Goal: Information Seeking & Learning: Learn about a topic

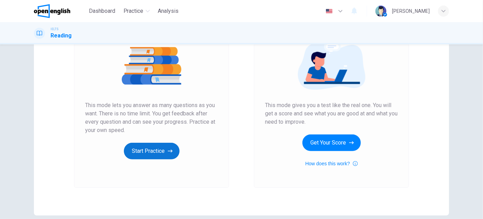
scroll to position [94, 0]
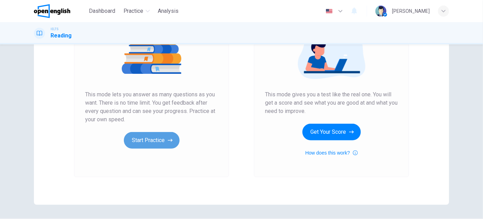
click at [164, 140] on button "Start Practice" at bounding box center [152, 140] width 56 height 17
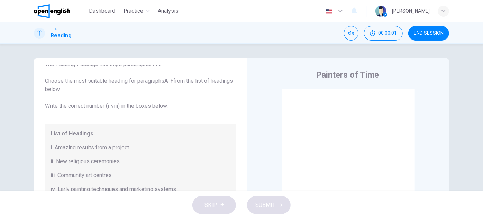
scroll to position [0, 0]
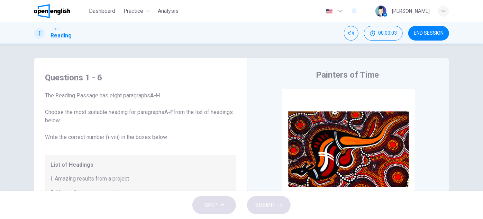
drag, startPoint x: 47, startPoint y: 109, endPoint x: 66, endPoint y: 109, distance: 19.0
click at [63, 109] on span "The Reading Passage has eight paragraphs A-H . Choose the most suitable heading…" at bounding box center [140, 116] width 191 height 50
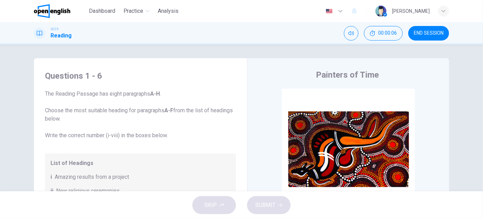
drag, startPoint x: 215, startPoint y: 91, endPoint x: 214, endPoint y: 99, distance: 8.0
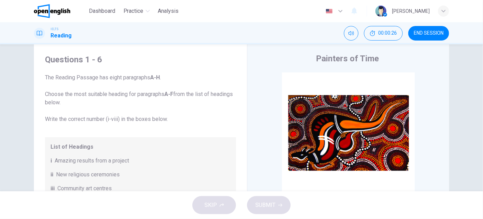
scroll to position [19, 0]
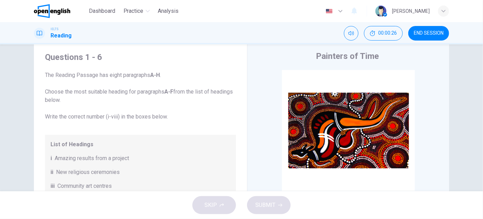
drag, startPoint x: 184, startPoint y: 74, endPoint x: 185, endPoint y: 81, distance: 7.0
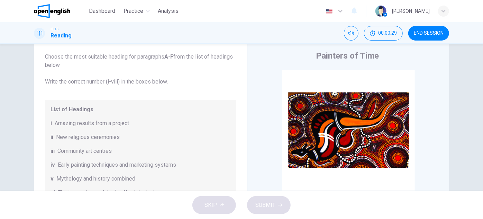
drag, startPoint x: 185, startPoint y: 81, endPoint x: 186, endPoint y: 94, distance: 12.6
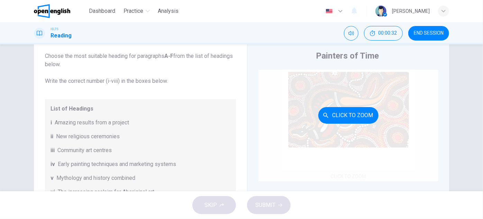
scroll to position [31, 0]
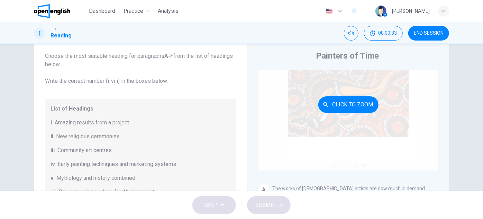
click at [364, 142] on div "Click to Zoom" at bounding box center [349, 104] width 180 height 132
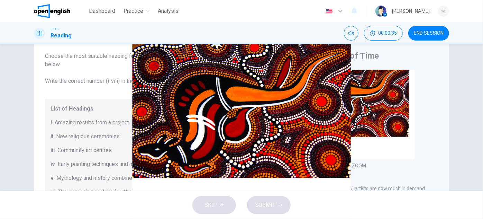
click at [111, 119] on img at bounding box center [241, 109] width 483 height 219
click at [20, 100] on img at bounding box center [241, 109] width 483 height 219
click at [0, 219] on div at bounding box center [241, 219] width 483 height 0
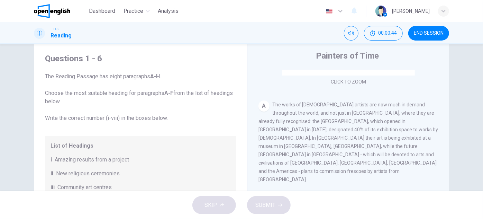
scroll to position [126, 0]
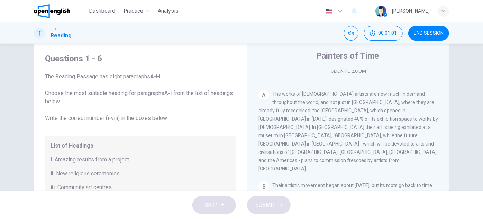
drag, startPoint x: 269, startPoint y: 93, endPoint x: 313, endPoint y: 95, distance: 44.0
click at [307, 95] on div "A The works of [DEMOGRAPHIC_DATA] artists are now much in demand throughout the…" at bounding box center [349, 131] width 180 height 83
drag, startPoint x: 326, startPoint y: 93, endPoint x: 357, endPoint y: 92, distance: 31.5
click at [355, 92] on span "The works of [DEMOGRAPHIC_DATA] artists are now much in demand throughout the w…" at bounding box center [349, 131] width 180 height 80
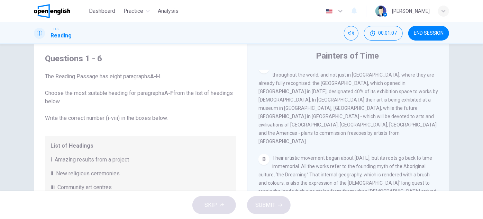
scroll to position [122, 0]
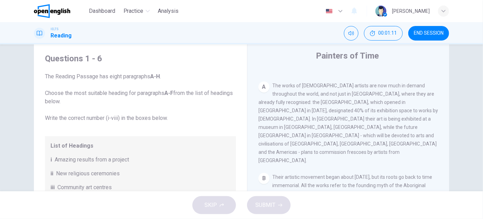
drag, startPoint x: 439, startPoint y: 78, endPoint x: 439, endPoint y: 90, distance: 12.8
drag, startPoint x: 422, startPoint y: 91, endPoint x: 362, endPoint y: 93, distance: 60.3
click at [362, 93] on span "The works of [DEMOGRAPHIC_DATA] artists are now much in demand throughout the w…" at bounding box center [349, 121] width 180 height 80
drag, startPoint x: 256, startPoint y: 101, endPoint x: 311, endPoint y: 103, distance: 55.1
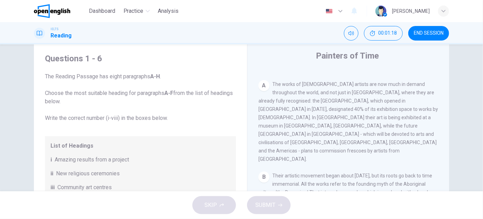
click at [284, 100] on div "Painters of Time CLICK TO ZOOM Click to Zoom A The works of [DEMOGRAPHIC_DATA] …" at bounding box center [348, 165] width 202 height 252
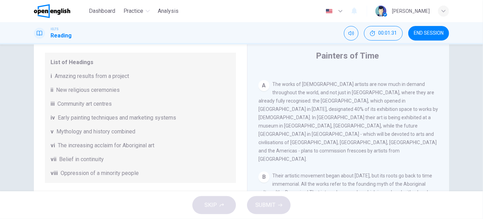
scroll to position [94, 0]
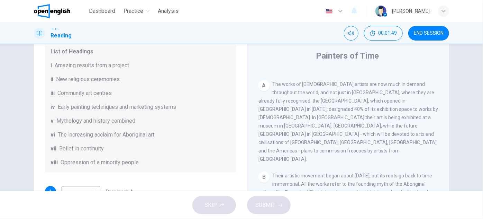
drag, startPoint x: 276, startPoint y: 83, endPoint x: 310, endPoint y: 81, distance: 34.0
click at [309, 81] on span "The works of [DEMOGRAPHIC_DATA] artists are now much in demand throughout the w…" at bounding box center [349, 121] width 180 height 80
drag, startPoint x: 290, startPoint y: 136, endPoint x: 381, endPoint y: 137, distance: 90.7
click at [374, 137] on span "The works of [DEMOGRAPHIC_DATA] artists are now much in demand throughout the w…" at bounding box center [349, 121] width 180 height 80
drag, startPoint x: 409, startPoint y: 136, endPoint x: 374, endPoint y: 137, distance: 35.0
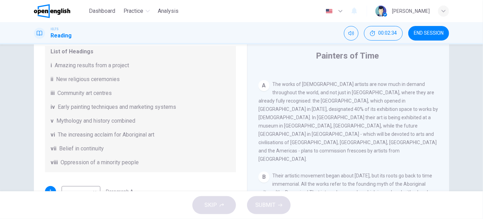
click at [376, 137] on div "A The works of [DEMOGRAPHIC_DATA] artists are now much in demand throughout the…" at bounding box center [349, 121] width 180 height 83
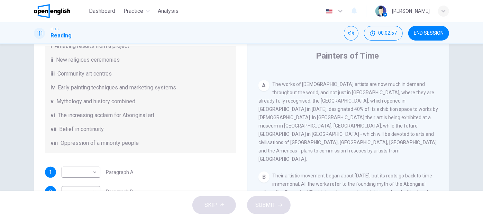
scroll to position [122, 0]
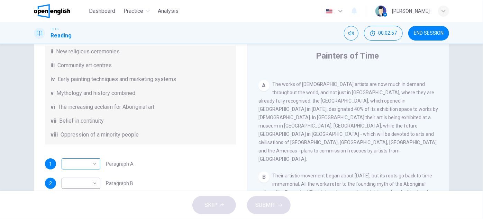
click at [89, 160] on body "This site uses cookies, as explained in our Privacy Policy . If you agree to th…" at bounding box center [241, 109] width 483 height 219
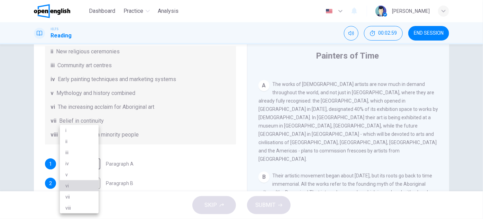
click at [72, 182] on li "vi" at bounding box center [79, 185] width 39 height 11
type input "**"
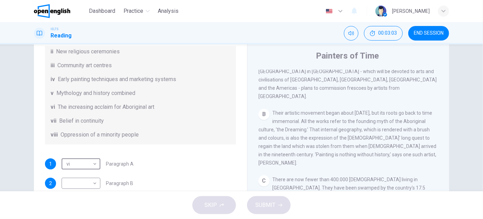
scroll to position [198, 0]
drag, startPoint x: 88, startPoint y: 92, endPoint x: 147, endPoint y: 95, distance: 59.6
click at [106, 93] on span "Mythology and history combined" at bounding box center [95, 93] width 79 height 8
click at [313, 110] on span "Their artistic movement began about [DATE], but its roots go back to time immem…" at bounding box center [348, 137] width 178 height 55
drag, startPoint x: 314, startPoint y: 98, endPoint x: 325, endPoint y: 98, distance: 10.4
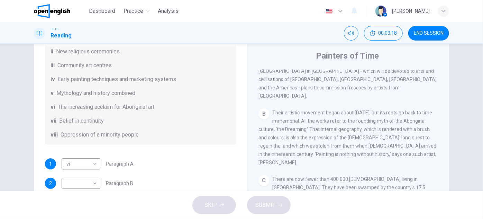
click at [322, 110] on span "Their artistic movement began about [DATE], but its roots go back to time immem…" at bounding box center [348, 137] width 178 height 55
drag, startPoint x: 289, startPoint y: 114, endPoint x: 337, endPoint y: 116, distance: 48.5
click at [324, 116] on span "Their artistic movement began about [DATE], but its roots go back to time immem…" at bounding box center [348, 137] width 178 height 55
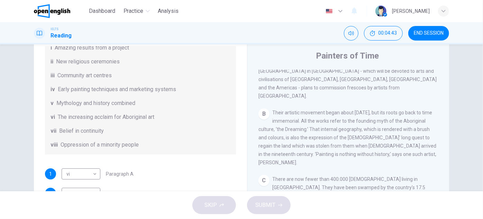
scroll to position [122, 0]
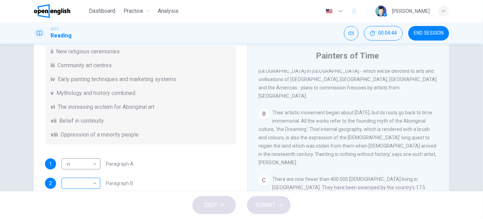
click at [91, 181] on body "This site uses cookies, as explained in our Privacy Policy . If you agree to th…" at bounding box center [241, 109] width 483 height 219
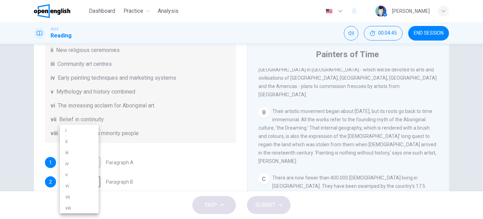
click at [82, 174] on li "v" at bounding box center [79, 174] width 39 height 11
type input "*"
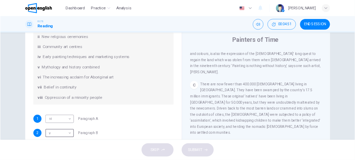
scroll to position [90, 0]
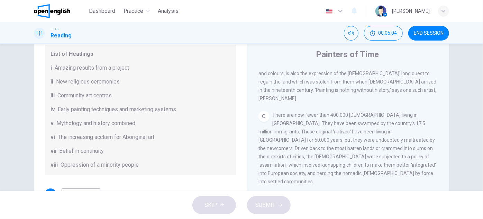
drag, startPoint x: 407, startPoint y: 92, endPoint x: 315, endPoint y: 89, distance: 91.8
click at [327, 111] on div "C There are now fewer than 400.000 [DEMOGRAPHIC_DATA] living in [GEOGRAPHIC_DAT…" at bounding box center [349, 148] width 180 height 75
drag, startPoint x: 273, startPoint y: 93, endPoint x: 283, endPoint y: 91, distance: 10.2
click at [279, 112] on span "There are now fewer than 400.000 [DEMOGRAPHIC_DATA] living in [GEOGRAPHIC_DATA]…" at bounding box center [348, 148] width 178 height 72
drag, startPoint x: 273, startPoint y: 94, endPoint x: 280, endPoint y: 93, distance: 7.3
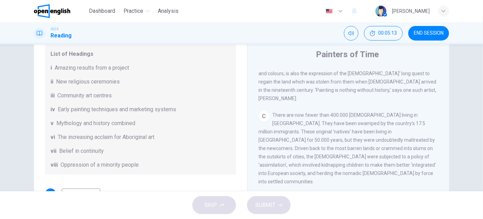
click at [279, 112] on span "There are now fewer than 400.000 [DEMOGRAPHIC_DATA] living in [GEOGRAPHIC_DATA]…" at bounding box center [348, 148] width 178 height 72
drag, startPoint x: 271, startPoint y: 92, endPoint x: 320, endPoint y: 91, distance: 48.8
click at [316, 112] on span "There are now fewer than 400.000 [DEMOGRAPHIC_DATA] living in [GEOGRAPHIC_DATA]…" at bounding box center [348, 148] width 178 height 72
drag, startPoint x: 272, startPoint y: 93, endPoint x: 314, endPoint y: 92, distance: 41.9
click at [307, 112] on span "There are now fewer than 400.000 [DEMOGRAPHIC_DATA] living in [GEOGRAPHIC_DATA]…" at bounding box center [348, 148] width 178 height 72
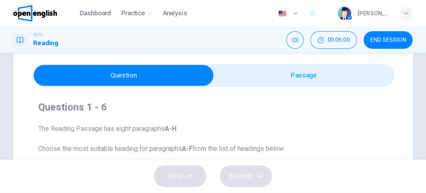
scroll to position [46, 0]
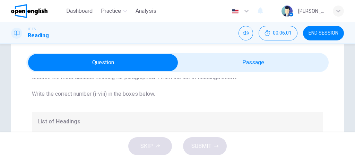
drag, startPoint x: 286, startPoint y: 104, endPoint x: 312, endPoint y: 105, distance: 25.6
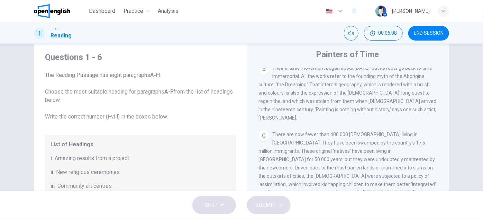
scroll to position [252, 0]
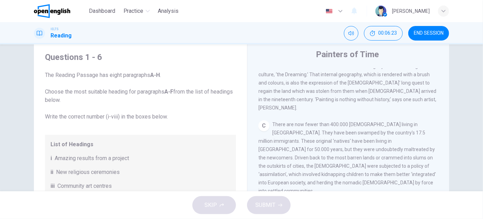
drag, startPoint x: 336, startPoint y: 137, endPoint x: 384, endPoint y: 139, distance: 47.8
click at [383, 139] on span "There are now fewer than 400.000 [DEMOGRAPHIC_DATA] living in [GEOGRAPHIC_DATA]…" at bounding box center [348, 158] width 178 height 72
drag, startPoint x: 289, startPoint y: 146, endPoint x: 385, endPoint y: 148, distance: 95.9
click at [383, 148] on span "There are now fewer than 400.000 [DEMOGRAPHIC_DATA] living in [GEOGRAPHIC_DATA]…" at bounding box center [348, 158] width 178 height 72
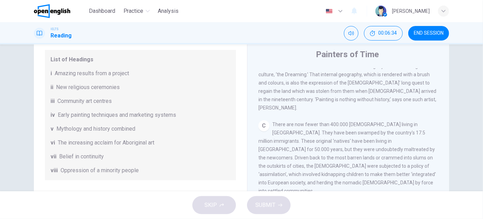
drag, startPoint x: 257, startPoint y: 126, endPoint x: 259, endPoint y: 136, distance: 10.5
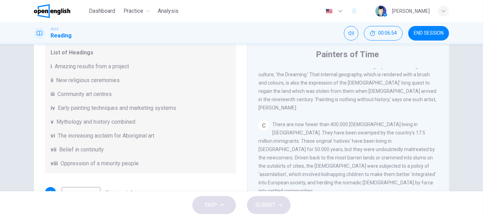
scroll to position [93, 0]
drag, startPoint x: 179, startPoint y: 116, endPoint x: 179, endPoint y: 126, distance: 9.4
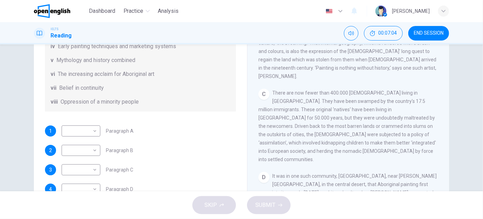
scroll to position [90, 0]
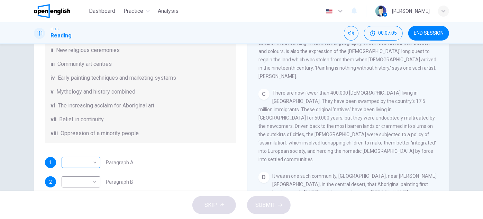
click at [98, 162] on div "​ ​" at bounding box center [81, 162] width 39 height 11
click at [96, 162] on body "This site uses cookies, as explained in our Privacy Policy . If you agree to th…" at bounding box center [241, 109] width 483 height 219
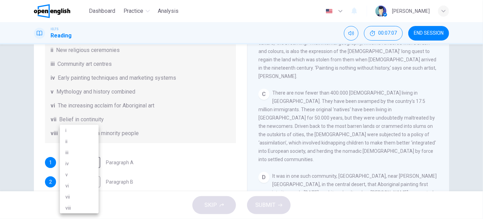
click at [122, 153] on div at bounding box center [241, 109] width 483 height 219
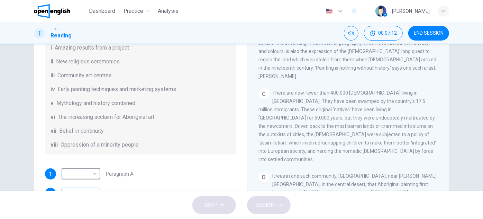
scroll to position [94, 0]
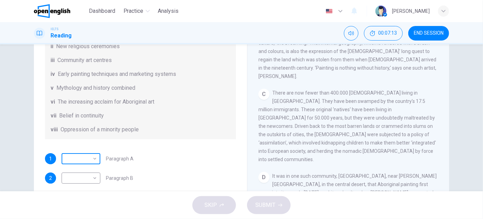
click at [92, 158] on body "This site uses cookies, as explained in our Privacy Policy . If you agree to th…" at bounding box center [241, 109] width 483 height 219
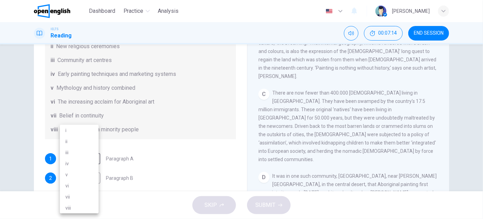
click at [77, 187] on li "vi" at bounding box center [79, 185] width 39 height 11
type input "**"
click at [88, 176] on body "This site uses cookies, as explained in our Privacy Policy . If you agree to th…" at bounding box center [241, 109] width 483 height 219
click at [77, 173] on li "v" at bounding box center [79, 174] width 39 height 11
type input "*"
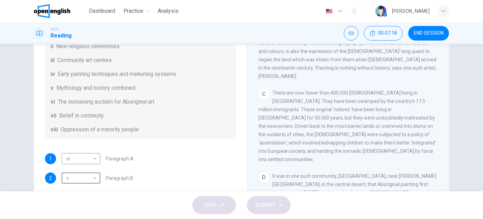
scroll to position [122, 0]
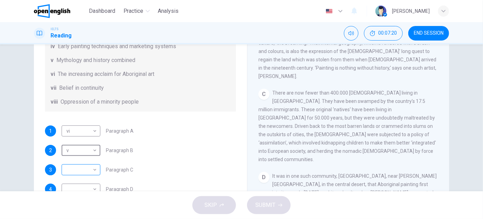
click at [90, 170] on body "This site uses cookies, as explained in our Privacy Policy . If you agree to th…" at bounding box center [241, 109] width 483 height 219
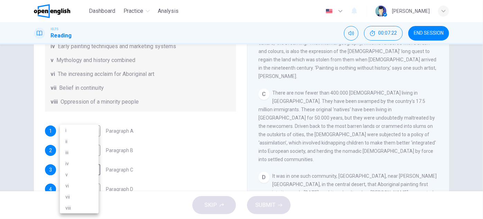
click at [77, 208] on li "viii" at bounding box center [79, 207] width 39 height 11
type input "****"
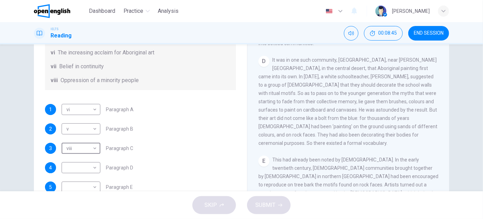
scroll to position [83, 0]
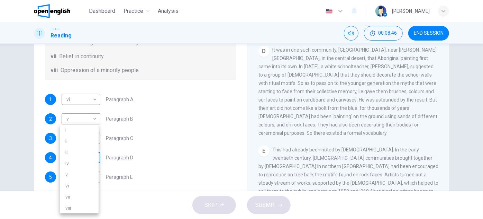
click at [88, 154] on body "This site uses cookies, as explained in our Privacy Policy . If you agree to th…" at bounding box center [241, 109] width 483 height 219
click at [80, 133] on li "i" at bounding box center [79, 130] width 39 height 11
type input "*"
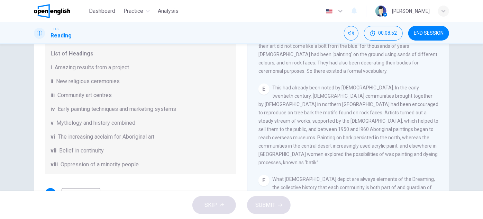
scroll to position [409, 0]
drag, startPoint x: 318, startPoint y: 78, endPoint x: 352, endPoint y: 79, distance: 34.6
click at [352, 84] on span "This had already been noted by [DEMOGRAPHIC_DATA]. In the early twentieth centu…" at bounding box center [349, 124] width 180 height 80
drag, startPoint x: 271, startPoint y: 87, endPoint x: 306, endPoint y: 89, distance: 34.3
click at [305, 89] on span "This had already been noted by [DEMOGRAPHIC_DATA]. In the early twentieth centu…" at bounding box center [349, 124] width 180 height 80
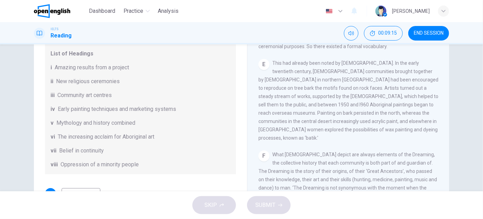
scroll to position [435, 0]
drag, startPoint x: 325, startPoint y: 72, endPoint x: 322, endPoint y: 81, distance: 10.1
drag, startPoint x: 290, startPoint y: 82, endPoint x: 330, endPoint y: 78, distance: 40.0
click at [321, 80] on div "E This had already been noted by [DEMOGRAPHIC_DATA]. In the early twentieth cen…" at bounding box center [349, 98] width 180 height 83
drag, startPoint x: 353, startPoint y: 78, endPoint x: 359, endPoint y: 78, distance: 5.9
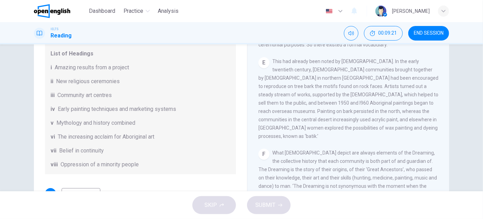
click at [359, 78] on span "This had already been noted by [DEMOGRAPHIC_DATA]. In the early twentieth centu…" at bounding box center [349, 99] width 180 height 80
drag, startPoint x: 276, startPoint y: 88, endPoint x: 309, endPoint y: 87, distance: 32.2
click at [308, 88] on span "This had already been noted by [DEMOGRAPHIC_DATA]. In the early twentieth centu…" at bounding box center [349, 99] width 180 height 80
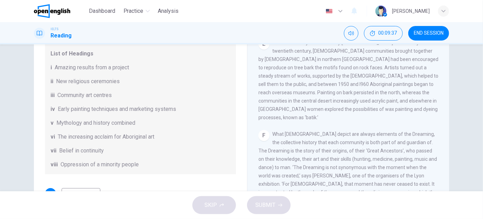
drag, startPoint x: 358, startPoint y: 87, endPoint x: 358, endPoint y: 96, distance: 9.0
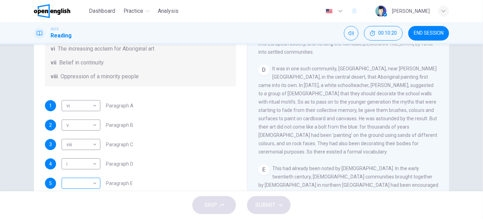
scroll to position [122, 0]
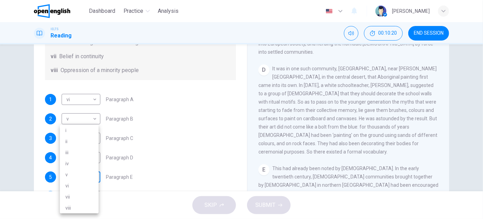
click at [95, 175] on body "This site uses cookies, as explained in our Privacy Policy . If you agree to th…" at bounding box center [241, 109] width 483 height 219
click at [324, 133] on div at bounding box center [241, 109] width 483 height 219
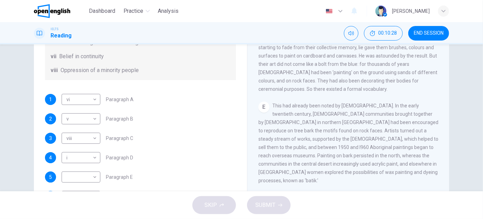
drag, startPoint x: 431, startPoint y: 114, endPoint x: 425, endPoint y: 129, distance: 15.8
click at [89, 172] on body "This site uses cookies, as explained in our Privacy Policy . If you agree to th…" at bounding box center [241, 109] width 483 height 219
click at [76, 131] on li "i" at bounding box center [79, 130] width 39 height 11
type input "*"
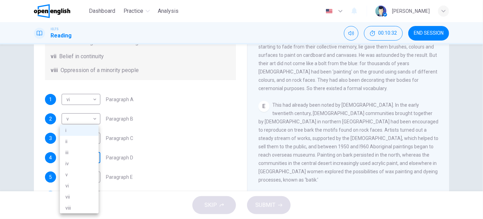
click at [92, 158] on body "This site uses cookies, as explained in our Privacy Policy . If you agree to th…" at bounding box center [241, 109] width 483 height 219
click at [15, 120] on div at bounding box center [241, 109] width 483 height 219
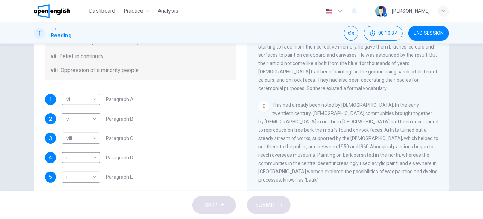
scroll to position [122, 0]
click at [83, 160] on body "This site uses cookies, as explained in our Privacy Policy . If you agree to th…" at bounding box center [241, 109] width 483 height 219
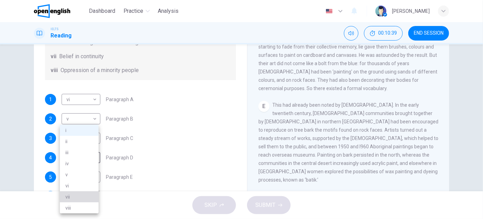
click at [78, 191] on li "vii" at bounding box center [79, 196] width 39 height 11
type input "***"
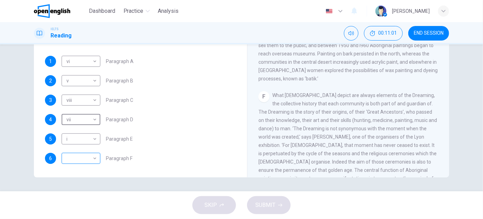
click at [89, 157] on body "This site uses cookies, as explained in our Privacy Policy . If you agree to th…" at bounding box center [241, 109] width 483 height 219
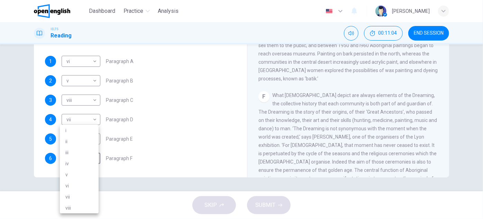
click at [0, 122] on div at bounding box center [241, 109] width 483 height 219
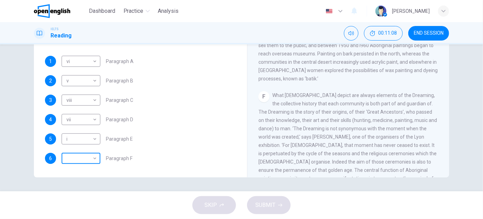
click at [89, 167] on body "This site uses cookies, as explained in our Privacy Policy . If you agree to th…" at bounding box center [241, 109] width 483 height 219
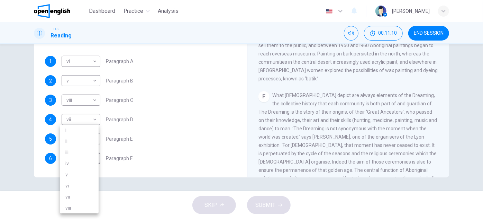
click at [0, 98] on div at bounding box center [241, 109] width 483 height 219
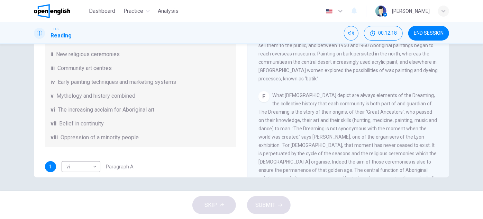
scroll to position [0, 0]
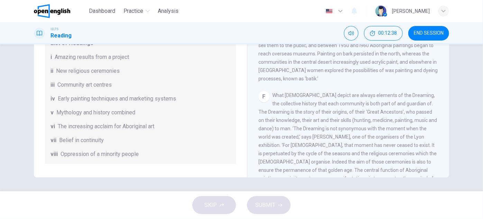
drag, startPoint x: 369, startPoint y: 118, endPoint x: 417, endPoint y: 116, distance: 48.5
click at [417, 116] on span "What [DEMOGRAPHIC_DATA] depict are always elements of the Dreaming, the collect…" at bounding box center [348, 140] width 179 height 97
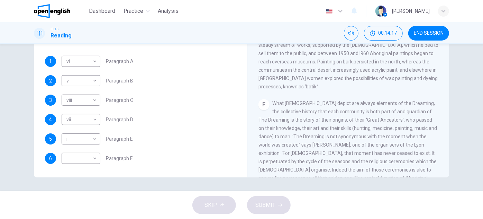
scroll to position [447, 0]
drag, startPoint x: 255, startPoint y: 93, endPoint x: 288, endPoint y: 90, distance: 33.0
click at [286, 90] on div "Painters of Time CLICK TO ZOOM Click to Zoom A The works of [DEMOGRAPHIC_DATA] …" at bounding box center [348, 63] width 202 height 252
drag, startPoint x: 301, startPoint y: 90, endPoint x: 315, endPoint y: 90, distance: 14.2
click at [315, 100] on span "What [DEMOGRAPHIC_DATA] depict are always elements of the Dreaming, the collect…" at bounding box center [348, 148] width 179 height 97
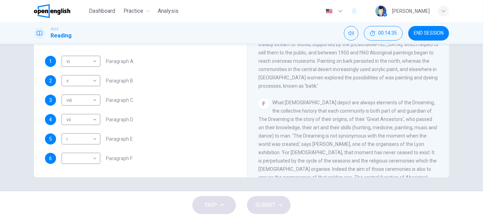
drag, startPoint x: 323, startPoint y: 89, endPoint x: 344, endPoint y: 87, distance: 20.9
click at [343, 100] on span "What [DEMOGRAPHIC_DATA] depict are always elements of the Dreaming, the collect…" at bounding box center [348, 148] width 179 height 97
drag, startPoint x: 368, startPoint y: 87, endPoint x: 391, endPoint y: 88, distance: 22.9
click at [391, 100] on span "What [DEMOGRAPHIC_DATA] depict are always elements of the Dreaming, the collect…" at bounding box center [348, 148] width 179 height 97
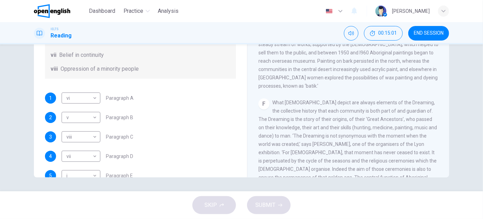
scroll to position [122, 0]
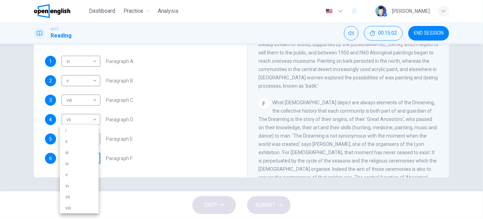
click at [79, 155] on body "This site uses cookies, as explained in our Privacy Policy . If you agree to th…" at bounding box center [241, 109] width 483 height 219
click at [72, 195] on li "vii" at bounding box center [79, 196] width 39 height 11
type input "***"
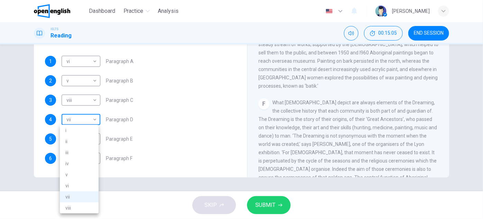
click at [86, 118] on body "This site uses cookies, as explained in our Privacy Policy . If you agree to th…" at bounding box center [241, 109] width 483 height 219
click at [86, 118] on div at bounding box center [241, 109] width 483 height 219
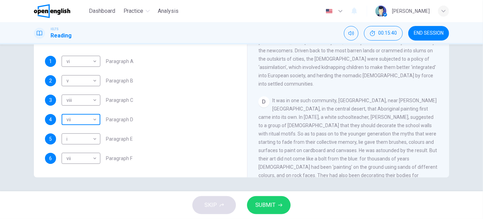
click at [86, 119] on body "This site uses cookies, as explained in our Privacy Policy . If you agree to th…" at bounding box center [241, 109] width 483 height 219
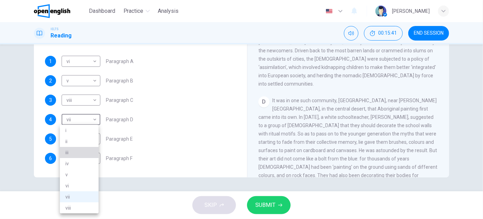
click at [65, 154] on li "iii" at bounding box center [79, 152] width 39 height 11
type input "***"
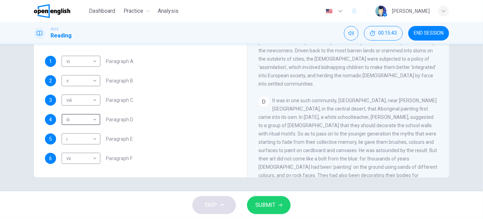
click at [269, 199] on button "SUBMIT" at bounding box center [269, 205] width 44 height 18
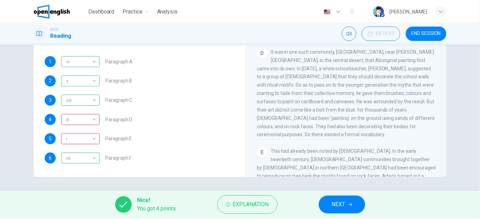
scroll to position [352, 0]
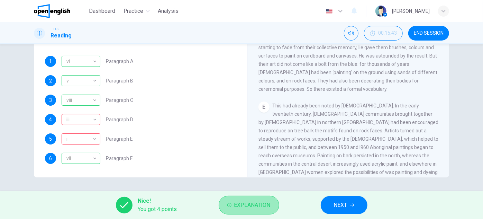
click at [269, 204] on span "Explanation" at bounding box center [252, 205] width 36 height 10
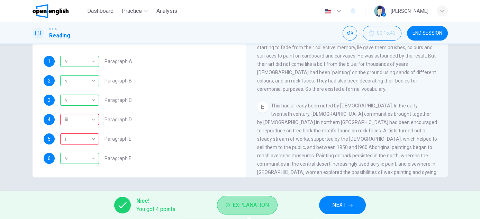
click at [249, 203] on span "Explanation" at bounding box center [251, 205] width 36 height 10
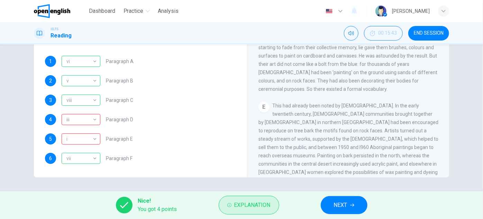
click at [249, 202] on span "Explanation" at bounding box center [252, 205] width 36 height 10
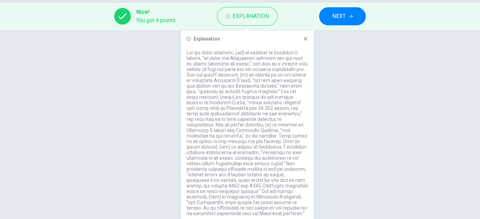
scroll to position [194, 0]
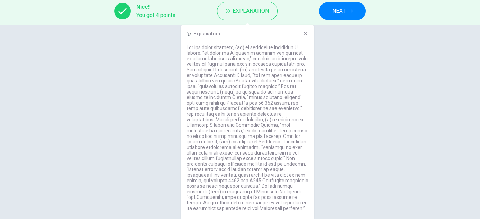
drag, startPoint x: 201, startPoint y: 156, endPoint x: 225, endPoint y: 152, distance: 24.3
click at [222, 152] on p at bounding box center [248, 128] width 122 height 166
drag, startPoint x: 211, startPoint y: 144, endPoint x: 253, endPoint y: 148, distance: 41.7
click at [253, 148] on p at bounding box center [248, 128] width 122 height 166
drag, startPoint x: 251, startPoint y: 147, endPoint x: 266, endPoint y: 147, distance: 14.5
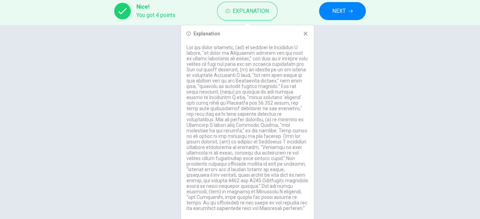
click at [264, 147] on p at bounding box center [248, 128] width 122 height 166
click at [270, 147] on p at bounding box center [248, 128] width 122 height 166
drag, startPoint x: 274, startPoint y: 148, endPoint x: 288, endPoint y: 148, distance: 13.9
click at [288, 148] on p at bounding box center [248, 128] width 122 height 166
drag, startPoint x: 215, startPoint y: 158, endPoint x: 198, endPoint y: 150, distance: 18.3
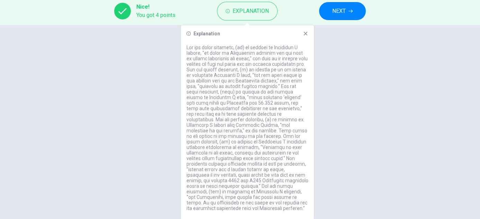
click at [198, 150] on p at bounding box center [248, 128] width 122 height 166
drag, startPoint x: 220, startPoint y: 158, endPoint x: 272, endPoint y: 154, distance: 52.7
click at [272, 154] on p at bounding box center [248, 128] width 122 height 166
drag, startPoint x: 252, startPoint y: 168, endPoint x: 278, endPoint y: 167, distance: 25.7
click at [276, 167] on p at bounding box center [248, 128] width 122 height 166
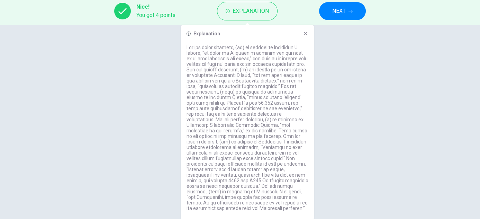
drag, startPoint x: 268, startPoint y: 197, endPoint x: 236, endPoint y: 196, distance: 31.9
click at [236, 196] on p at bounding box center [248, 128] width 122 height 166
drag, startPoint x: 258, startPoint y: 198, endPoint x: 263, endPoint y: 198, distance: 5.6
click at [258, 198] on p at bounding box center [248, 128] width 122 height 166
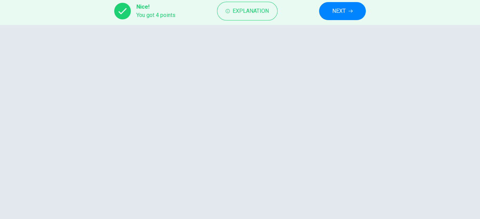
scroll to position [0, 0]
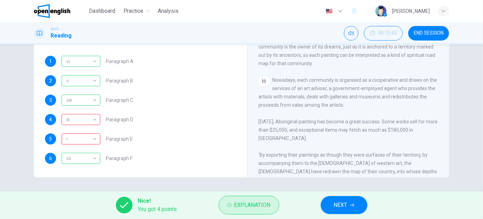
click at [250, 207] on span "Explanation" at bounding box center [252, 205] width 36 height 10
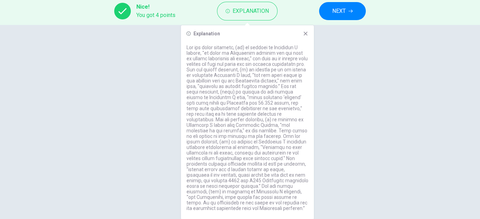
scroll to position [194, 0]
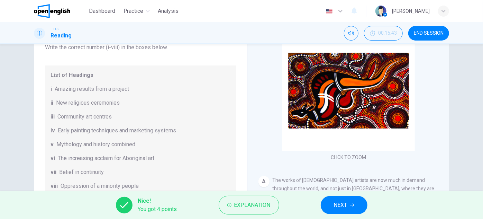
scroll to position [63, 0]
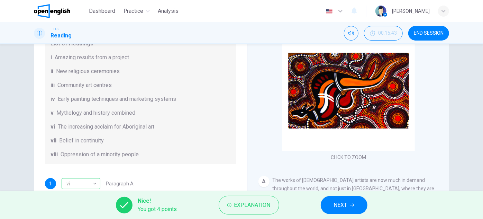
drag, startPoint x: 79, startPoint y: 98, endPoint x: 114, endPoint y: 100, distance: 34.7
click at [114, 100] on span "Early painting techniques and marketing systems" at bounding box center [117, 99] width 118 height 8
drag, startPoint x: 54, startPoint y: 113, endPoint x: 62, endPoint y: 109, distance: 8.6
click at [56, 113] on div "v Mythology and history combined" at bounding box center [141, 113] width 180 height 8
drag, startPoint x: 55, startPoint y: 123, endPoint x: 83, endPoint y: 125, distance: 28.4
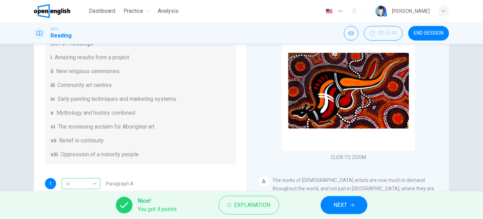
click at [80, 125] on div "vi The increasing acclaim for Aboriginal art" at bounding box center [141, 127] width 180 height 8
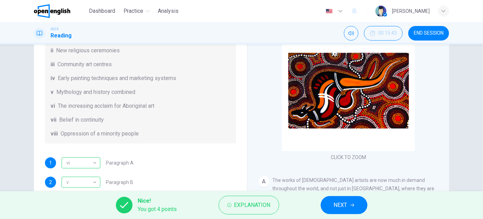
scroll to position [94, 0]
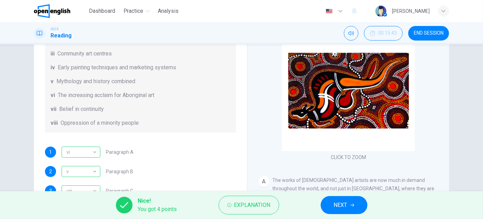
drag, startPoint x: 55, startPoint y: 107, endPoint x: 93, endPoint y: 113, distance: 38.1
click at [92, 113] on div "List of Headings i Amazing results from a project ii New religious ceremonies i…" at bounding box center [140, 67] width 191 height 130
click at [99, 108] on span "Belief in continuity" at bounding box center [81, 109] width 45 height 8
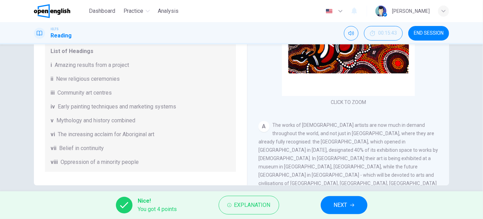
scroll to position [122, 0]
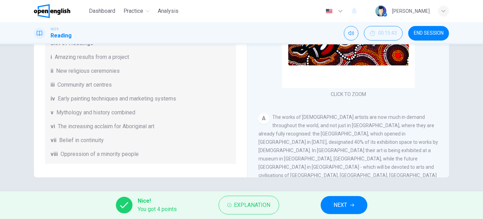
drag, startPoint x: 87, startPoint y: 154, endPoint x: 76, endPoint y: 154, distance: 10.4
click at [76, 154] on span "Oppression of a minority people" at bounding box center [100, 154] width 78 height 8
click at [120, 155] on span "Oppression of a minority people" at bounding box center [100, 154] width 78 height 8
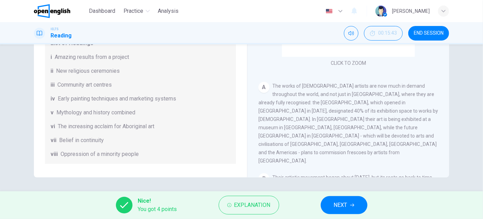
drag, startPoint x: 286, startPoint y: 93, endPoint x: 329, endPoint y: 93, distance: 43.3
click at [328, 93] on span "The works of [DEMOGRAPHIC_DATA] artists are now much in demand throughout the w…" at bounding box center [349, 123] width 180 height 80
drag, startPoint x: 341, startPoint y: 93, endPoint x: 366, endPoint y: 93, distance: 24.9
click at [360, 93] on span "The works of [DEMOGRAPHIC_DATA] artists are now much in demand throughout the w…" at bounding box center [349, 123] width 180 height 80
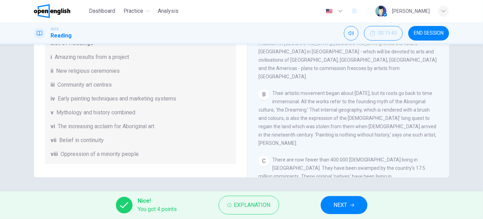
scroll to position [120, 0]
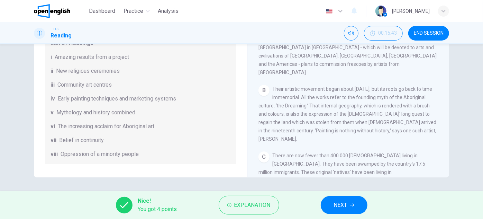
drag, startPoint x: 349, startPoint y: 106, endPoint x: 344, endPoint y: 119, distance: 14.3
drag, startPoint x: 309, startPoint y: 73, endPoint x: 282, endPoint y: 73, distance: 27.4
click at [282, 86] on span "Their artistic movement began about [DATE], but its roots go back to time immem…" at bounding box center [348, 113] width 178 height 55
drag, startPoint x: 310, startPoint y: 74, endPoint x: 341, endPoint y: 71, distance: 31.0
click at [341, 86] on span "Their artistic movement began about [DATE], but its roots go back to time immem…" at bounding box center [348, 113] width 178 height 55
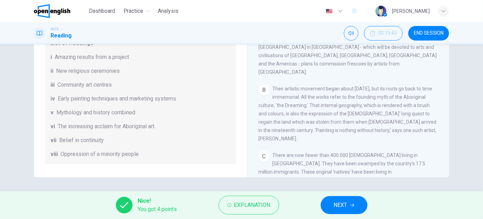
click at [345, 86] on span "Their artistic movement began about [DATE], but its roots go back to time immem…" at bounding box center [348, 113] width 178 height 55
drag, startPoint x: 309, startPoint y: 74, endPoint x: 336, endPoint y: 72, distance: 27.2
click at [335, 86] on span "Their artistic movement began about [DATE], but its roots go back to time immem…" at bounding box center [348, 113] width 178 height 55
click at [384, 90] on span "Their artistic movement began about [DATE], but its roots go back to time immem…" at bounding box center [348, 113] width 178 height 55
drag, startPoint x: 276, startPoint y: 92, endPoint x: 295, endPoint y: 91, distance: 19.4
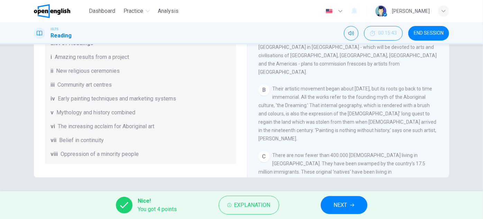
click at [295, 91] on span "Their artistic movement began about [DATE], but its roots go back to time immem…" at bounding box center [348, 113] width 178 height 55
click at [348, 90] on span "Their artistic movement began about [DATE], but its roots go back to time immem…" at bounding box center [348, 113] width 178 height 55
click at [413, 86] on span "Their artistic movement began about [DATE], but its roots go back to time immem…" at bounding box center [348, 113] width 178 height 55
click at [398, 86] on span "Their artistic movement began about [DATE], but its roots go back to time immem…" at bounding box center [348, 113] width 178 height 55
drag, startPoint x: 323, startPoint y: 101, endPoint x: 383, endPoint y: 102, distance: 59.6
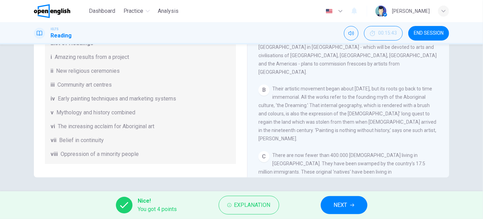
click at [383, 102] on span "Their artistic movement began about [DATE], but its roots go back to time immem…" at bounding box center [348, 113] width 178 height 55
click at [393, 102] on span "Their artistic movement began about [DATE], but its roots go back to time immem…" at bounding box center [348, 113] width 178 height 55
drag, startPoint x: 373, startPoint y: 90, endPoint x: 392, endPoint y: 91, distance: 19.1
click at [390, 91] on span "Their artistic movement began about [DATE], but its roots go back to time immem…" at bounding box center [348, 113] width 178 height 55
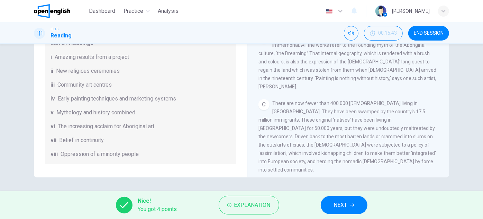
scroll to position [183, 0]
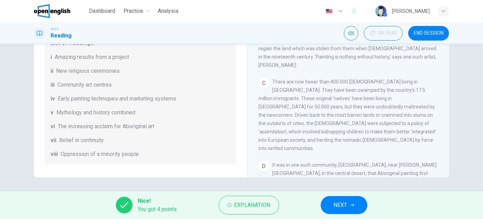
drag, startPoint x: 362, startPoint y: 95, endPoint x: 360, endPoint y: 105, distance: 10.2
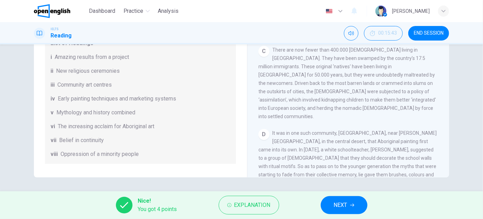
click at [326, 129] on div "D It was in one such community, [GEOGRAPHIC_DATA], near [PERSON_NAME][GEOGRAPHI…" at bounding box center [349, 174] width 180 height 91
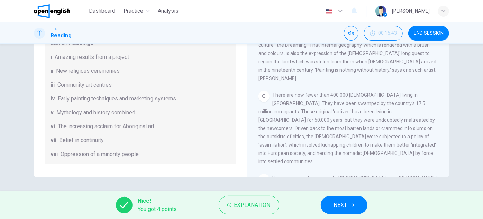
scroll to position [162, 0]
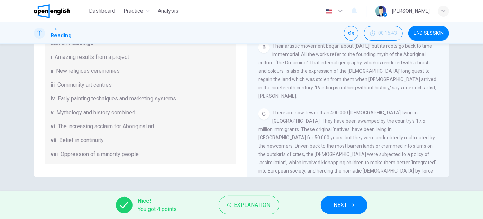
drag, startPoint x: 286, startPoint y: 118, endPoint x: 258, endPoint y: 117, distance: 28.7
click at [259, 118] on span "There are now fewer than 400.000 [DEMOGRAPHIC_DATA] living in [GEOGRAPHIC_DATA]…" at bounding box center [348, 146] width 178 height 72
click at [345, 118] on span "There are now fewer than 400.000 [DEMOGRAPHIC_DATA] living in [GEOGRAPHIC_DATA]…" at bounding box center [348, 146] width 178 height 72
drag, startPoint x: 321, startPoint y: 117, endPoint x: 374, endPoint y: 116, distance: 52.7
click at [357, 117] on span "There are now fewer than 400.000 [DEMOGRAPHIC_DATA] living in [GEOGRAPHIC_DATA]…" at bounding box center [348, 146] width 178 height 72
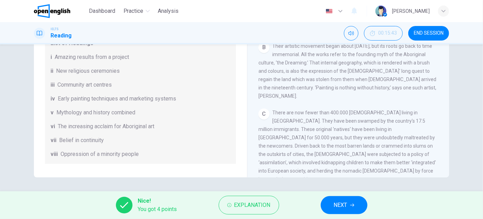
click at [335, 115] on span "There are now fewer than 400.000 [DEMOGRAPHIC_DATA] living in [GEOGRAPHIC_DATA]…" at bounding box center [348, 146] width 178 height 72
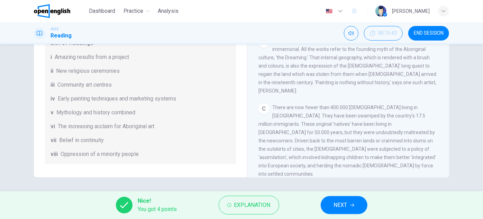
scroll to position [174, 0]
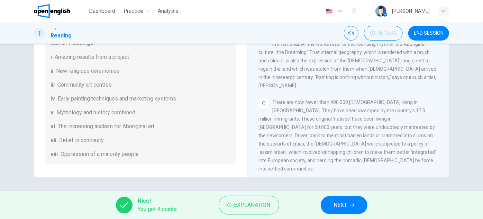
drag, startPoint x: 392, startPoint y: 99, endPoint x: 391, endPoint y: 117, distance: 18.7
drag, startPoint x: 323, startPoint y: 105, endPoint x: 351, endPoint y: 113, distance: 29.2
click at [351, 112] on span "There are now fewer than 400.000 [DEMOGRAPHIC_DATA] living in [GEOGRAPHIC_DATA]…" at bounding box center [348, 134] width 178 height 72
drag, startPoint x: 288, startPoint y: 139, endPoint x: 277, endPoint y: 110, distance: 31.0
click at [278, 115] on div "C There are now fewer than 400.000 [DEMOGRAPHIC_DATA] living in [GEOGRAPHIC_DAT…" at bounding box center [349, 134] width 180 height 75
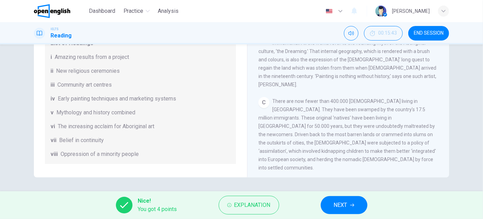
drag, startPoint x: 389, startPoint y: 107, endPoint x: 411, endPoint y: 106, distance: 22.5
click at [411, 106] on span "There are now fewer than 400.000 [DEMOGRAPHIC_DATA] living in [GEOGRAPHIC_DATA]…" at bounding box center [348, 134] width 178 height 72
click at [402, 110] on div "C There are now fewer than 400.000 [DEMOGRAPHIC_DATA] living in [GEOGRAPHIC_DAT…" at bounding box center [349, 134] width 180 height 75
drag, startPoint x: 402, startPoint y: 106, endPoint x: 410, endPoint y: 105, distance: 8.0
click at [410, 105] on span "There are now fewer than 400.000 [DEMOGRAPHIC_DATA] living in [GEOGRAPHIC_DATA]…" at bounding box center [348, 134] width 178 height 72
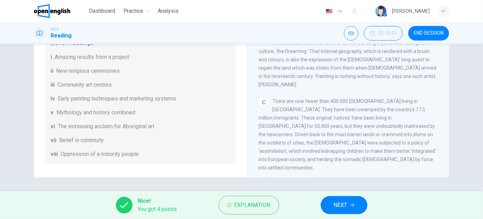
click at [320, 112] on span "There are now fewer than 400.000 [DEMOGRAPHIC_DATA] living in [GEOGRAPHIC_DATA]…" at bounding box center [348, 134] width 178 height 72
drag, startPoint x: 270, startPoint y: 79, endPoint x: 309, endPoint y: 91, distance: 41.0
click at [309, 97] on div "C There are now fewer than 400.000 [DEMOGRAPHIC_DATA] living in [GEOGRAPHIC_DAT…" at bounding box center [349, 134] width 180 height 75
click at [341, 118] on div "C There are now fewer than 400.000 [DEMOGRAPHIC_DATA] living in [GEOGRAPHIC_DAT…" at bounding box center [349, 134] width 180 height 75
drag, startPoint x: 299, startPoint y: 115, endPoint x: 342, endPoint y: 119, distance: 43.5
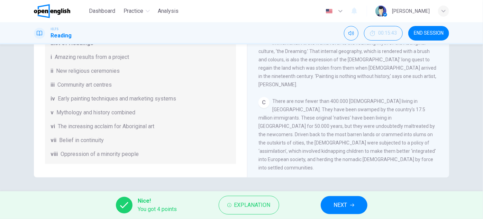
click at [340, 115] on span "There are now fewer than 400.000 [DEMOGRAPHIC_DATA] living in [GEOGRAPHIC_DATA]…" at bounding box center [348, 134] width 178 height 72
click at [344, 121] on span "There are now fewer than 400.000 [DEMOGRAPHIC_DATA] living in [GEOGRAPHIC_DATA]…" at bounding box center [348, 134] width 178 height 72
drag, startPoint x: 283, startPoint y: 123, endPoint x: 310, endPoint y: 122, distance: 27.0
click at [305, 122] on span "There are now fewer than 400.000 [DEMOGRAPHIC_DATA] living in [GEOGRAPHIC_DATA]…" at bounding box center [348, 134] width 178 height 72
click at [311, 122] on span "There are now fewer than 400.000 [DEMOGRAPHIC_DATA] living in [GEOGRAPHIC_DATA]…" at bounding box center [348, 134] width 178 height 72
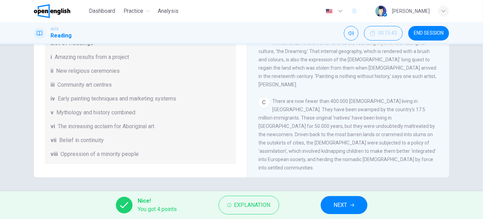
drag, startPoint x: 323, startPoint y: 107, endPoint x: 366, endPoint y: 105, distance: 42.6
click at [365, 105] on span "There are now fewer than 400.000 [DEMOGRAPHIC_DATA] living in [GEOGRAPHIC_DATA]…" at bounding box center [348, 134] width 178 height 72
click at [364, 114] on span "There are now fewer than 400.000 [DEMOGRAPHIC_DATA] living in [GEOGRAPHIC_DATA]…" at bounding box center [348, 134] width 178 height 72
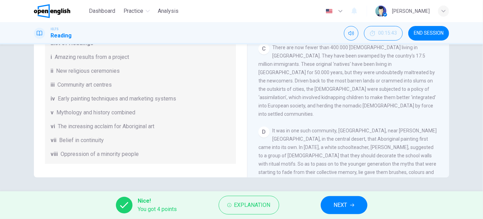
scroll to position [237, 0]
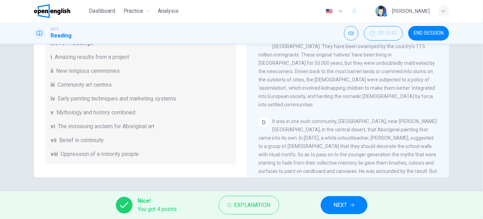
drag, startPoint x: 274, startPoint y: 93, endPoint x: 335, endPoint y: 94, distance: 61.0
click at [331, 118] on span "It was in one such community, [GEOGRAPHIC_DATA], near [PERSON_NAME][GEOGRAPHIC_…" at bounding box center [348, 162] width 179 height 89
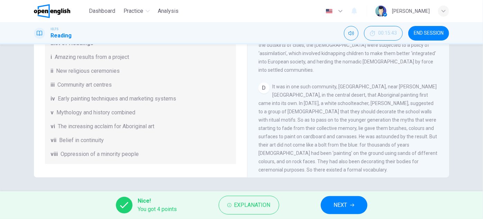
scroll to position [273, 0]
drag, startPoint x: 354, startPoint y: 96, endPoint x: 351, endPoint y: 103, distance: 8.0
click at [351, 103] on div "D It was in one such community, [GEOGRAPHIC_DATA], near [PERSON_NAME][GEOGRAPHI…" at bounding box center [349, 126] width 180 height 91
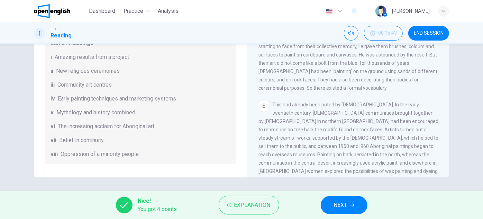
scroll to position [367, 0]
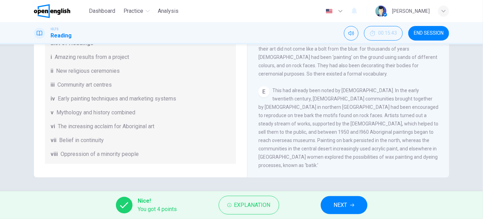
drag, startPoint x: 271, startPoint y: 63, endPoint x: 341, endPoint y: 64, distance: 69.3
click at [341, 88] on span "This had already been noted by [DEMOGRAPHIC_DATA]. In the early twentieth centu…" at bounding box center [349, 128] width 180 height 80
drag, startPoint x: 345, startPoint y: 66, endPoint x: 354, endPoint y: 66, distance: 9.7
click at [354, 88] on span "This had already been noted by [DEMOGRAPHIC_DATA]. In the early twentieth centu…" at bounding box center [349, 128] width 180 height 80
click at [273, 102] on span "This had already been noted by [DEMOGRAPHIC_DATA]. In the early twentieth centu…" at bounding box center [349, 128] width 180 height 80
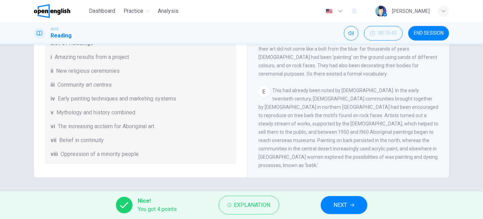
drag, startPoint x: 391, startPoint y: 109, endPoint x: 374, endPoint y: 107, distance: 16.7
click at [374, 107] on span "This had already been noted by [DEMOGRAPHIC_DATA]. In the early twentieth centu…" at bounding box center [349, 128] width 180 height 80
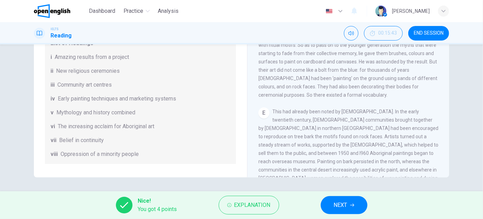
scroll to position [336, 0]
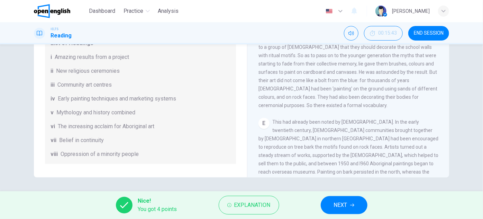
click at [353, 118] on div "E This had already been noted by [DEMOGRAPHIC_DATA]. In the early twentieth cen…" at bounding box center [349, 159] width 180 height 83
click at [372, 119] on span "This had already been noted by [DEMOGRAPHIC_DATA]. In the early twentieth centu…" at bounding box center [349, 159] width 180 height 80
drag, startPoint x: 273, startPoint y: 123, endPoint x: 316, endPoint y: 124, distance: 43.3
click at [316, 124] on span "This had already been noted by [DEMOGRAPHIC_DATA]. In the early twentieth centu…" at bounding box center [349, 159] width 180 height 80
drag, startPoint x: 426, startPoint y: 139, endPoint x: 447, endPoint y: 139, distance: 21.1
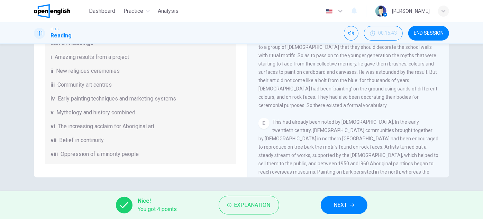
click at [442, 139] on div "CLICK TO ZOOM Click to Zoom A The works of [DEMOGRAPHIC_DATA] artists are now m…" at bounding box center [353, 72] width 189 height 210
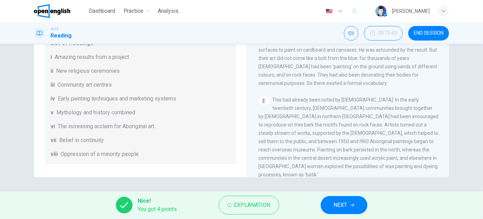
scroll to position [360, 0]
drag, startPoint x: 438, startPoint y: 106, endPoint x: 439, endPoint y: 116, distance: 10.1
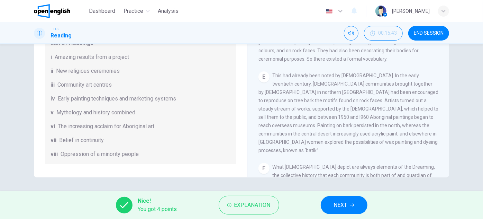
scroll to position [423, 0]
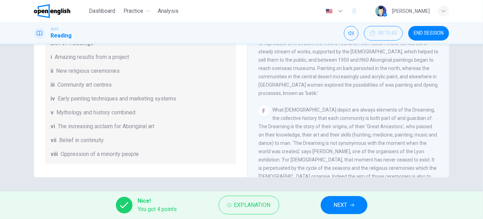
drag, startPoint x: 341, startPoint y: 99, endPoint x: 344, endPoint y: 108, distance: 9.6
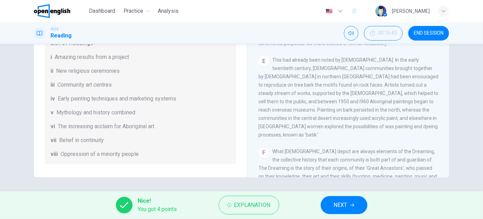
scroll to position [399, 0]
drag, startPoint x: 367, startPoint y: 122, endPoint x: 367, endPoint y: 131, distance: 9.4
drag, startPoint x: 286, startPoint y: 102, endPoint x: 298, endPoint y: 103, distance: 12.1
click at [296, 103] on span "This had already been noted by [DEMOGRAPHIC_DATA]. In the early twentieth centu…" at bounding box center [349, 96] width 180 height 80
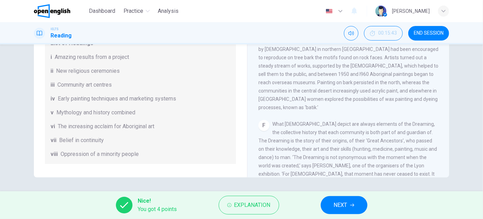
drag, startPoint x: 366, startPoint y: 101, endPoint x: 367, endPoint y: 113, distance: 11.4
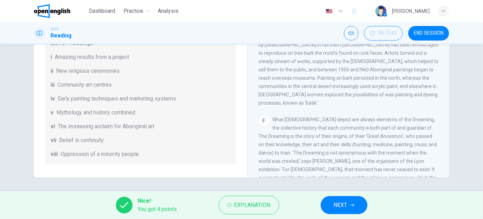
drag, startPoint x: 366, startPoint y: 84, endPoint x: 366, endPoint y: 90, distance: 5.9
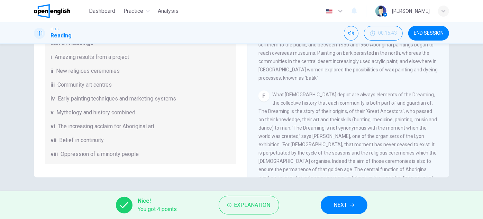
drag, startPoint x: 372, startPoint y: 102, endPoint x: 373, endPoint y: 106, distance: 3.7
drag, startPoint x: 276, startPoint y: 73, endPoint x: 347, endPoint y: 71, distance: 71.0
click at [316, 90] on span "What [DEMOGRAPHIC_DATA] depict are always elements of the Dreaming, the collect…" at bounding box center [348, 138] width 179 height 97
drag, startPoint x: 282, startPoint y: 112, endPoint x: 305, endPoint y: 112, distance: 23.2
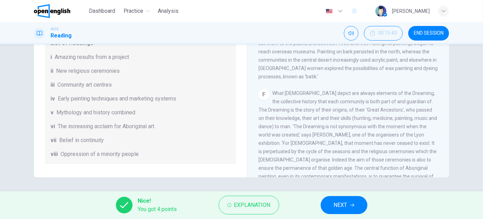
click at [305, 112] on span "What [DEMOGRAPHIC_DATA] depict are always elements of the Dreaming, the collect…" at bounding box center [348, 138] width 179 height 97
drag, startPoint x: 293, startPoint y: 147, endPoint x: 319, endPoint y: 147, distance: 25.3
click at [310, 147] on span "What [DEMOGRAPHIC_DATA] depict are always elements of the Dreaming, the collect…" at bounding box center [348, 138] width 179 height 97
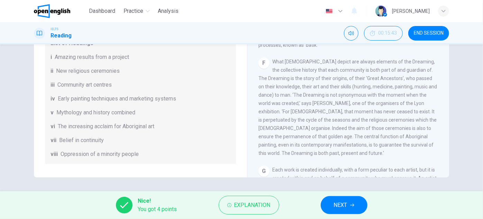
scroll to position [519, 0]
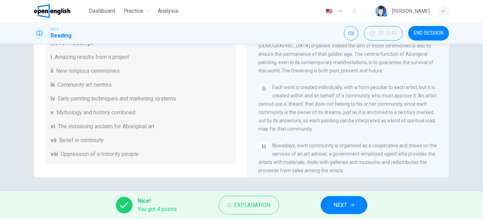
drag, startPoint x: 401, startPoint y: 123, endPoint x: 403, endPoint y: 134, distance: 11.3
click at [351, 35] on icon "Mute" at bounding box center [352, 33] width 6 height 6
click at [351, 35] on icon "Unmute" at bounding box center [352, 33] width 6 height 6
drag, startPoint x: 372, startPoint y: 60, endPoint x: 383, endPoint y: 60, distance: 11.1
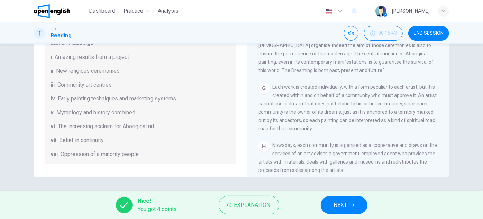
click at [383, 84] on span "Each work is created individually, with a form peculiar to each artist, but it …" at bounding box center [348, 107] width 178 height 47
drag, startPoint x: 371, startPoint y: 57, endPoint x: 393, endPoint y: 56, distance: 22.6
click at [393, 84] on span "Each work is created individually, with a form peculiar to each artist, but it …" at bounding box center [348, 107] width 178 height 47
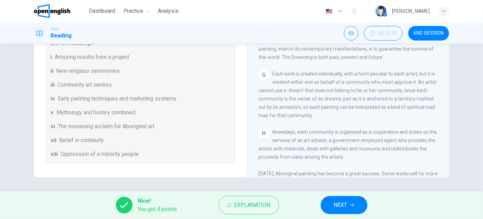
scroll to position [585, 0]
drag, startPoint x: 347, startPoint y: 83, endPoint x: 348, endPoint y: 90, distance: 6.3
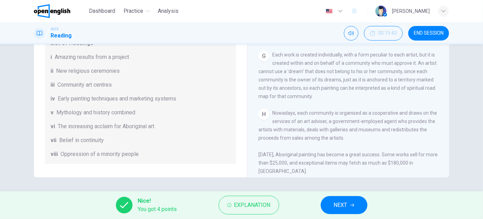
scroll to position [616, 0]
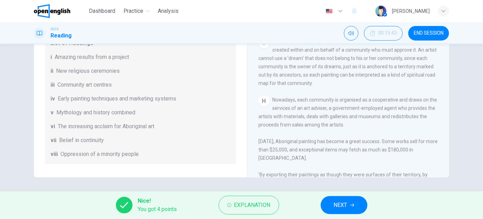
click at [409, 97] on span "Nowadays, each community is organised as a cooperative and draws on the service…" at bounding box center [349, 158] width 180 height 122
click at [410, 97] on span "Nowadays, each community is organised as a cooperative and draws on the service…" at bounding box center [349, 158] width 180 height 122
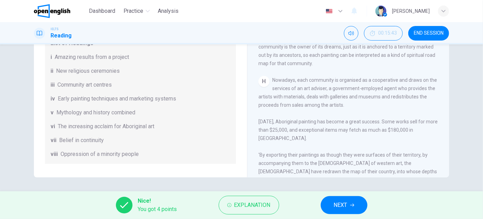
drag, startPoint x: 302, startPoint y: 124, endPoint x: 334, endPoint y: 123, distance: 32.2
click at [334, 123] on span "Nowadays, each community is organised as a cooperative and draws on the service…" at bounding box center [349, 138] width 180 height 122
drag, startPoint x: 335, startPoint y: 123, endPoint x: 348, endPoint y: 123, distance: 13.2
click at [345, 123] on span "Nowadays, each community is organised as a cooperative and draws on the service…" at bounding box center [349, 138] width 180 height 122
drag, startPoint x: 415, startPoint y: 122, endPoint x: 380, endPoint y: 121, distance: 34.6
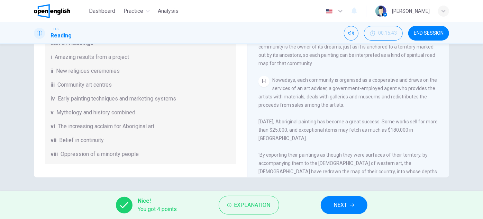
click at [388, 121] on span "Nowadays, each community is organised as a cooperative and draws on the service…" at bounding box center [349, 138] width 180 height 122
drag, startPoint x: 385, startPoint y: 139, endPoint x: 309, endPoint y: 134, distance: 75.7
click at [309, 134] on div "H Nowadays, each community is organised as a cooperative and draws on the servi…" at bounding box center [349, 138] width 180 height 125
